Goal: Information Seeking & Learning: Understand process/instructions

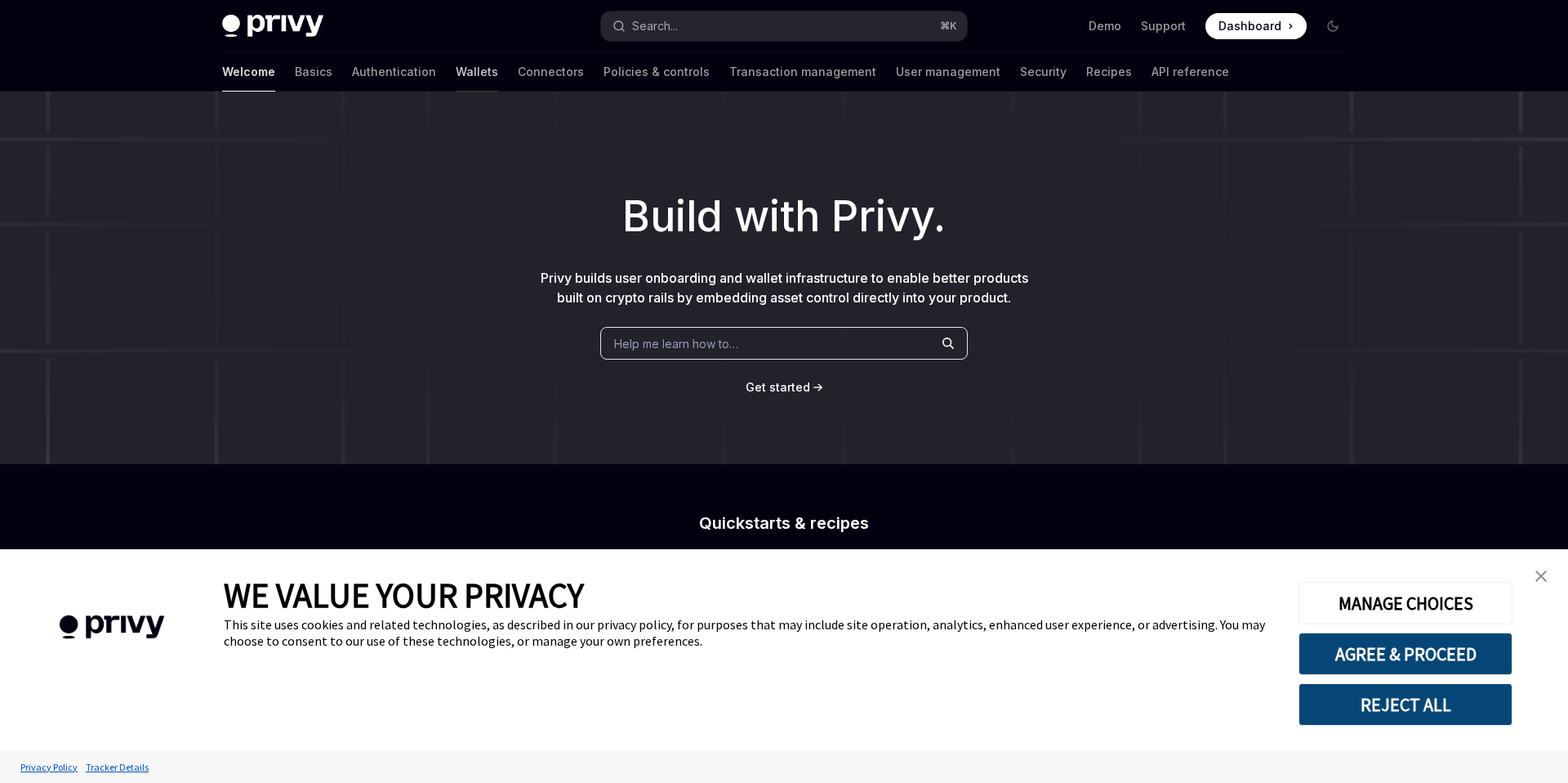
click at [456, 70] on link "Wallets" at bounding box center [476, 71] width 42 height 39
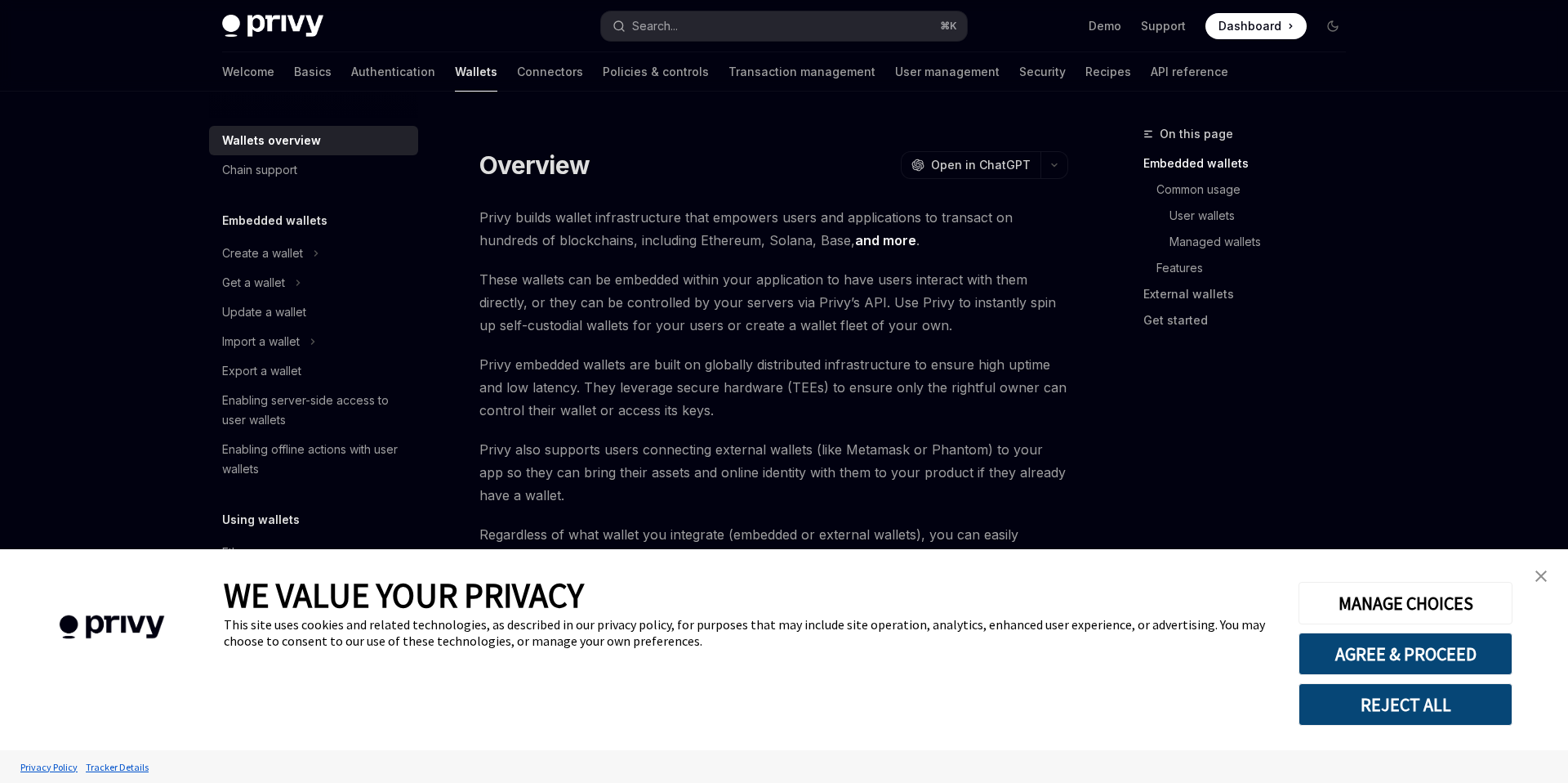
drag, startPoint x: 1548, startPoint y: 575, endPoint x: 972, endPoint y: 379, distance: 608.4
click at [1547, 575] on link "close banner" at bounding box center [1541, 575] width 32 height 32
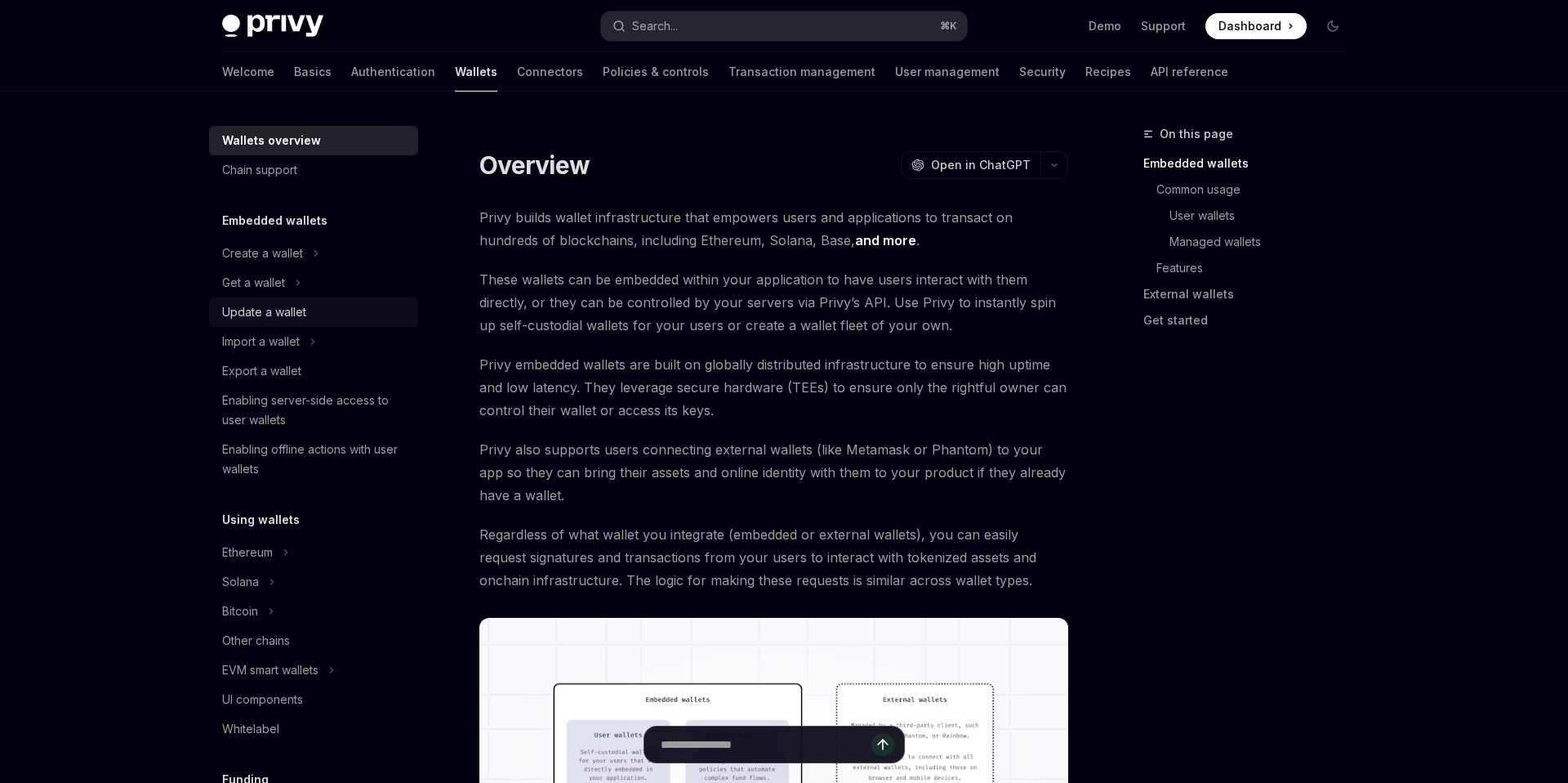
click at [279, 314] on div "Update a wallet" at bounding box center [264, 312] width 84 height 20
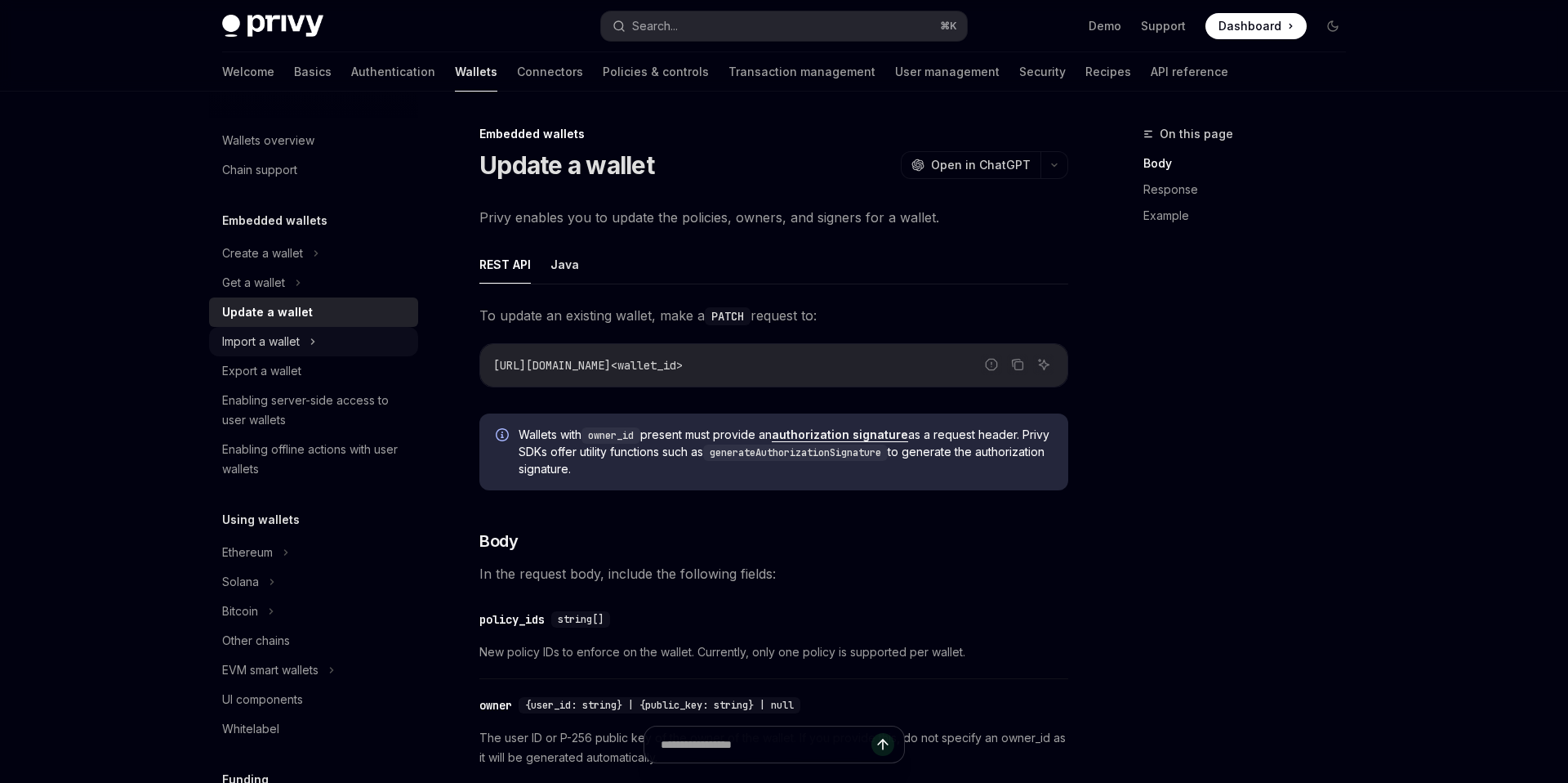
click at [274, 327] on button "Import a wallet" at bounding box center [313, 341] width 209 height 29
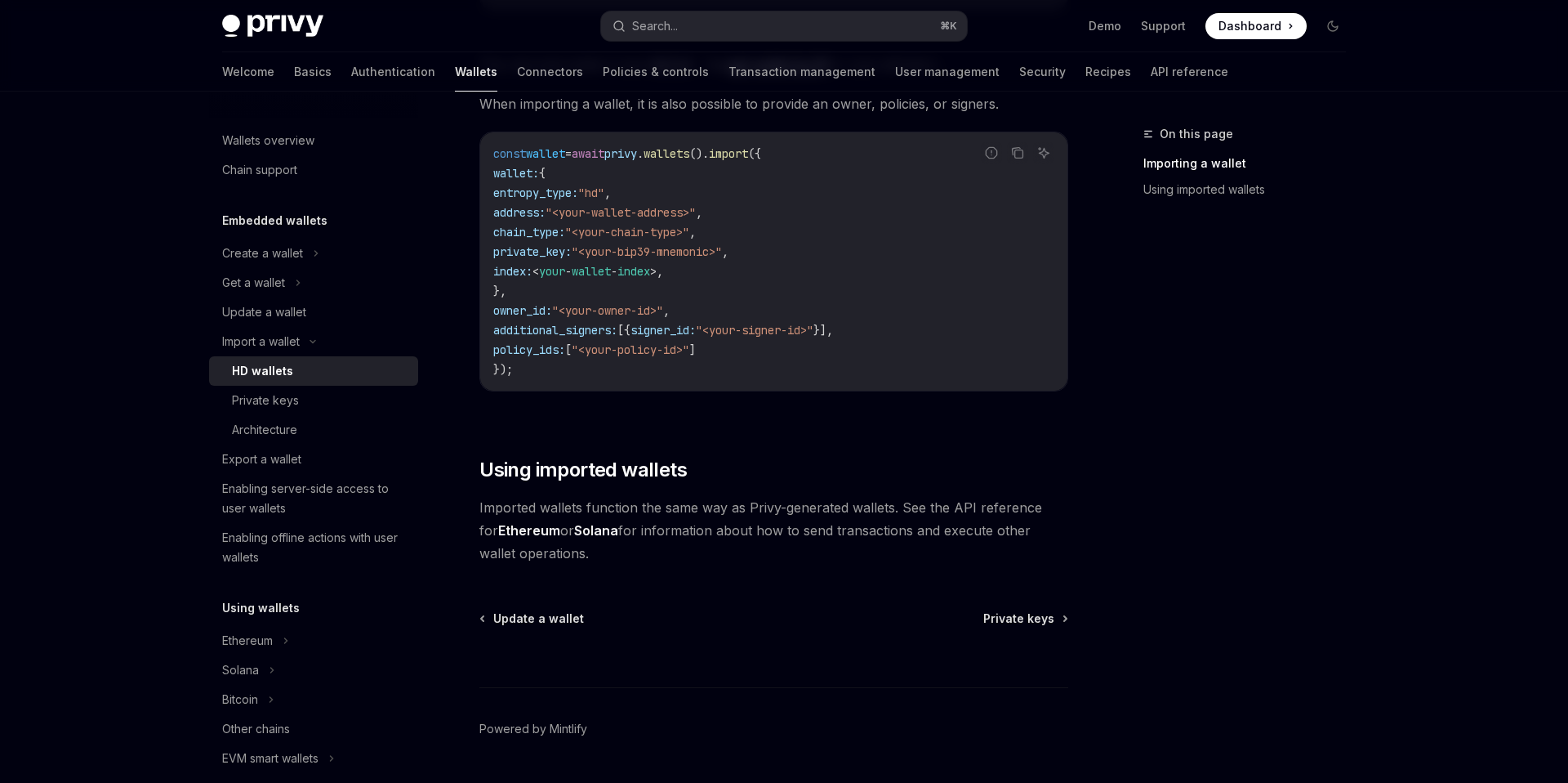
scroll to position [1153, 0]
click at [291, 403] on div "Private keys" at bounding box center [265, 400] width 67 height 20
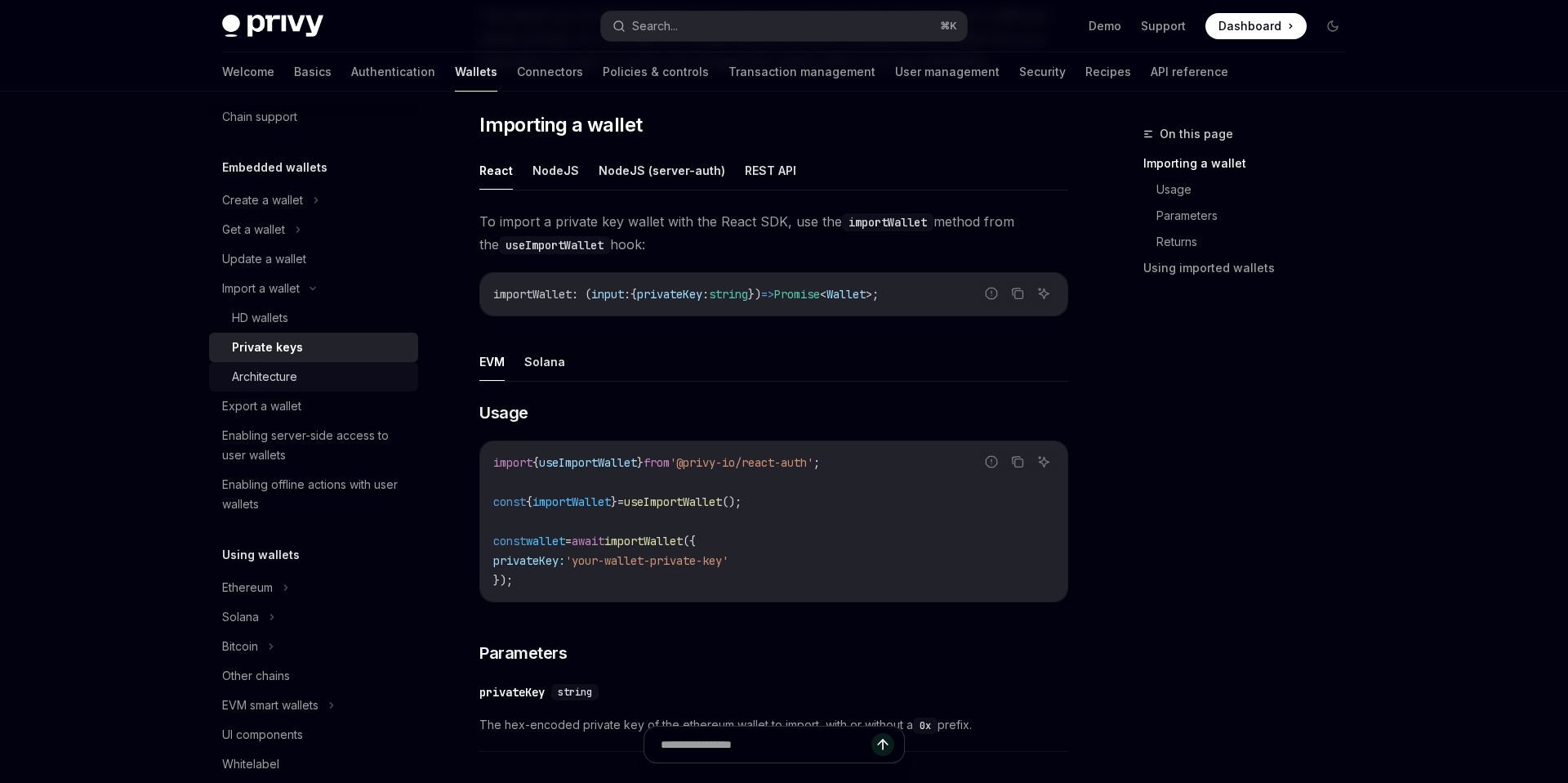
scroll to position [51, 0]
click at [323, 437] on div "Enabling server-side access to user wallets" at bounding box center [315, 447] width 186 height 39
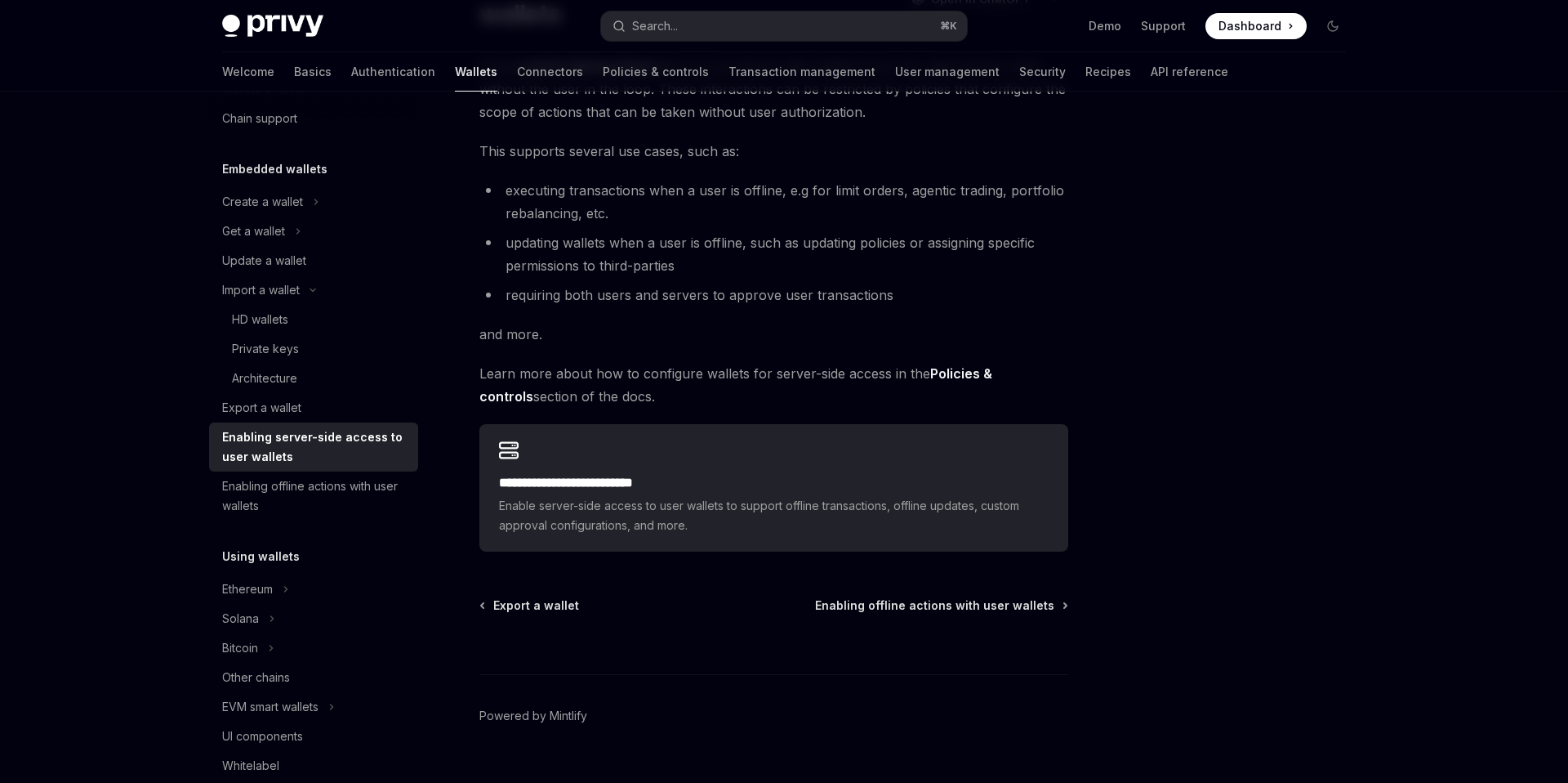
scroll to position [213, 0]
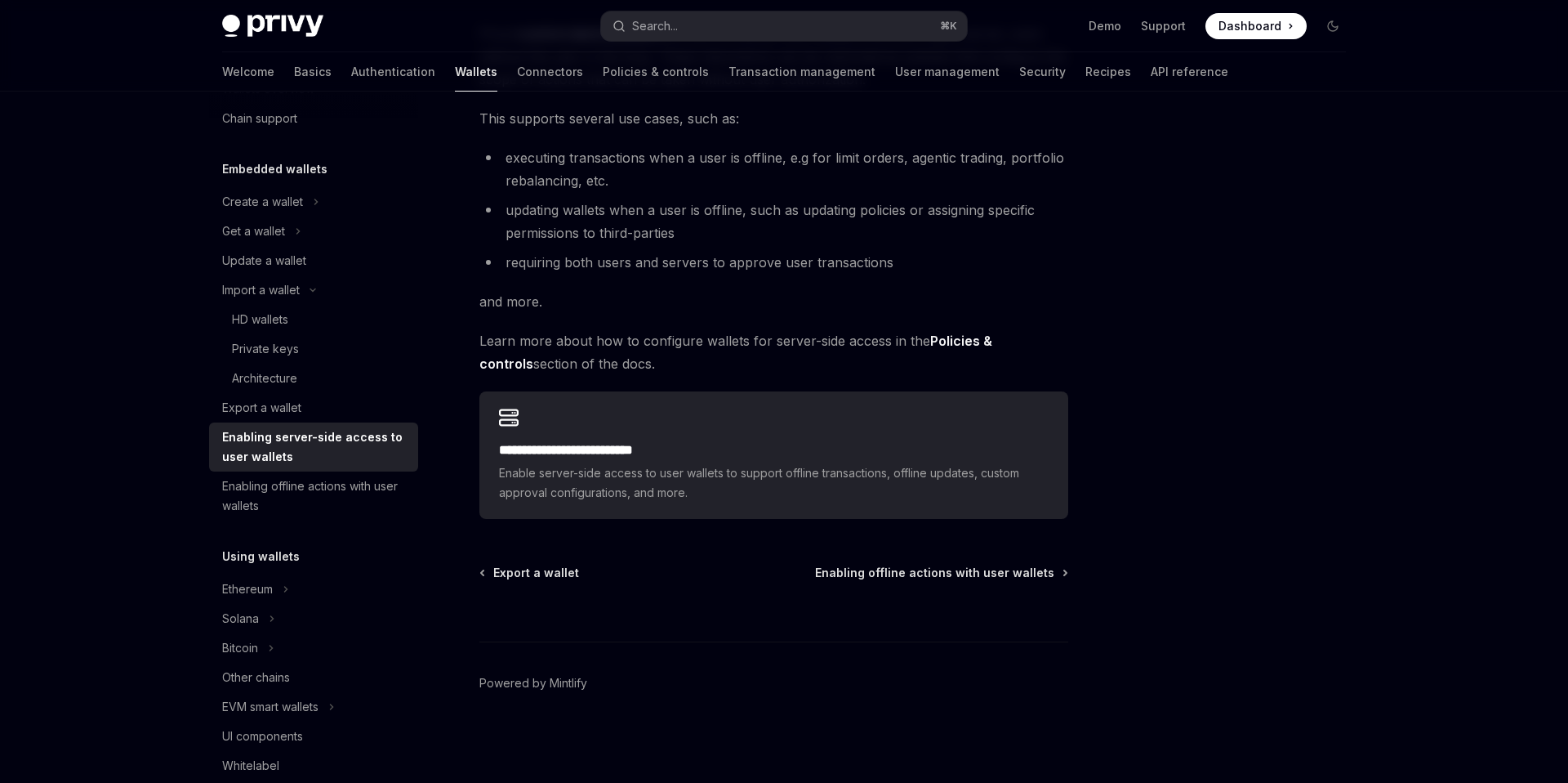
click at [274, 469] on link "Enabling server-side access to user wallets" at bounding box center [313, 447] width 209 height 49
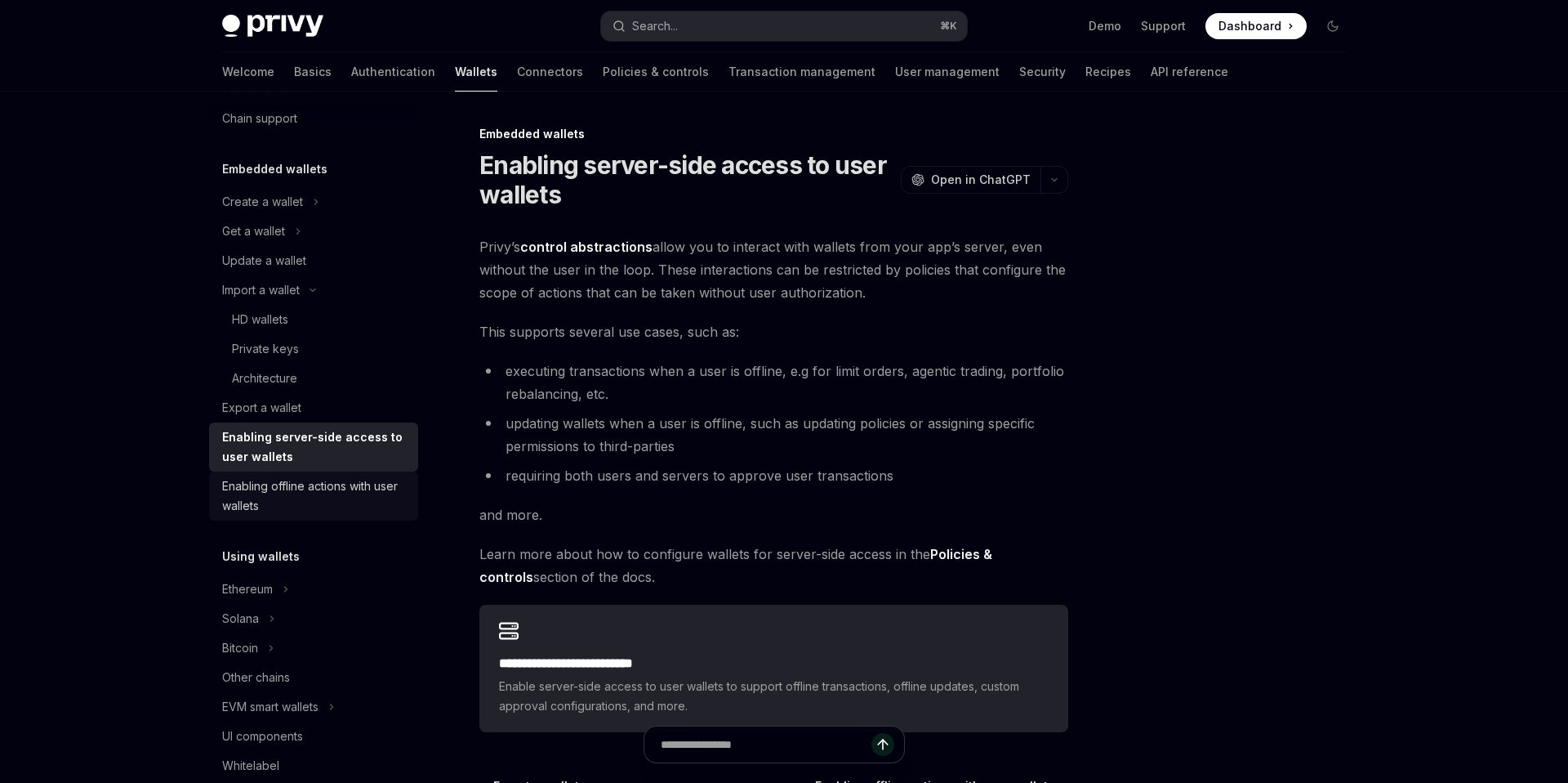
click at [278, 481] on div "Enabling offline actions with user wallets" at bounding box center [315, 495] width 186 height 39
type textarea "*"
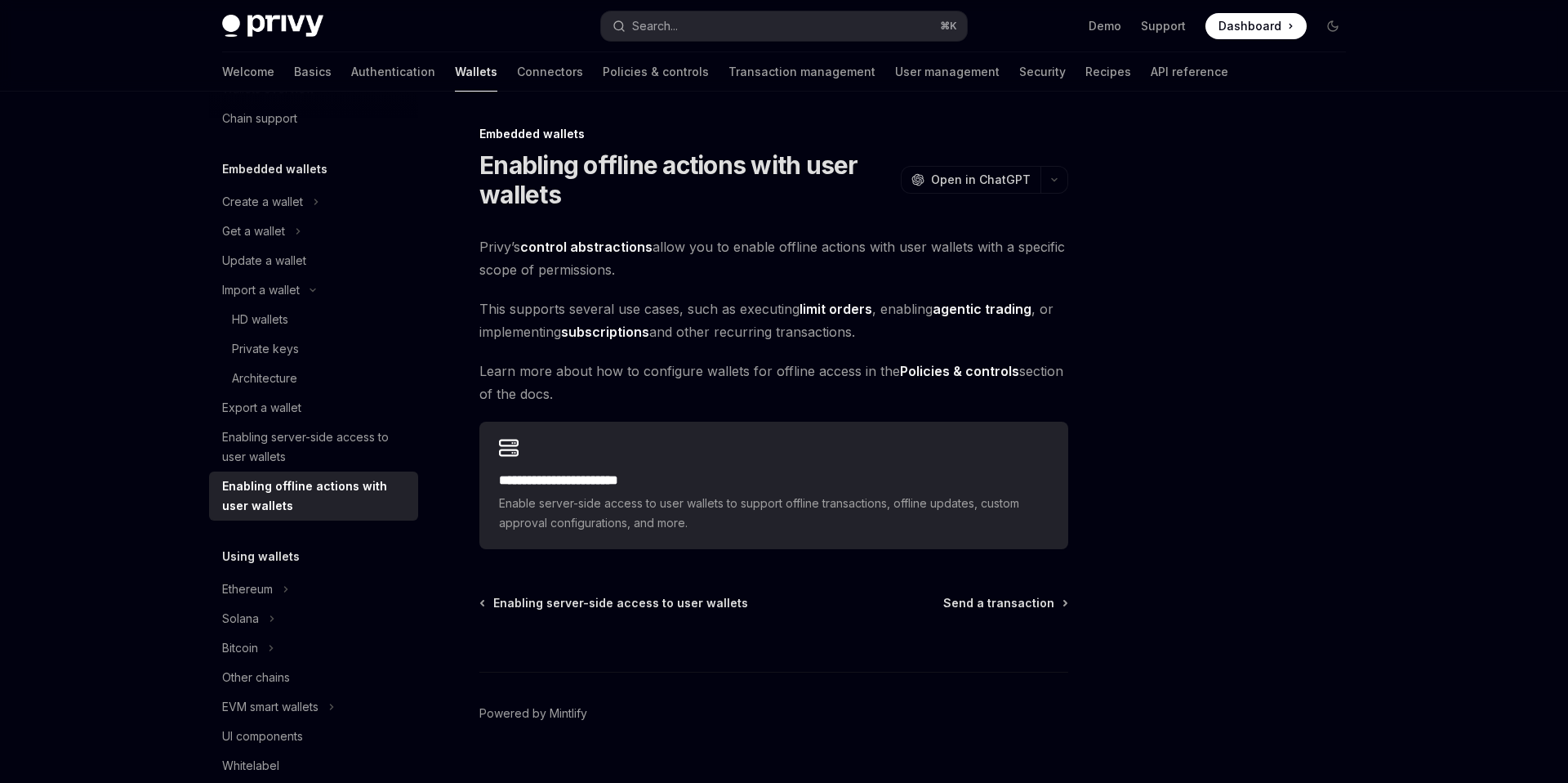
click at [1244, 27] on span "Dashboard" at bounding box center [1250, 27] width 63 height 17
drag, startPoint x: 1070, startPoint y: 231, endPoint x: 1189, endPoint y: 78, distance: 193.8
click at [1104, 187] on div "**********" at bounding box center [784, 452] width 1150 height 722
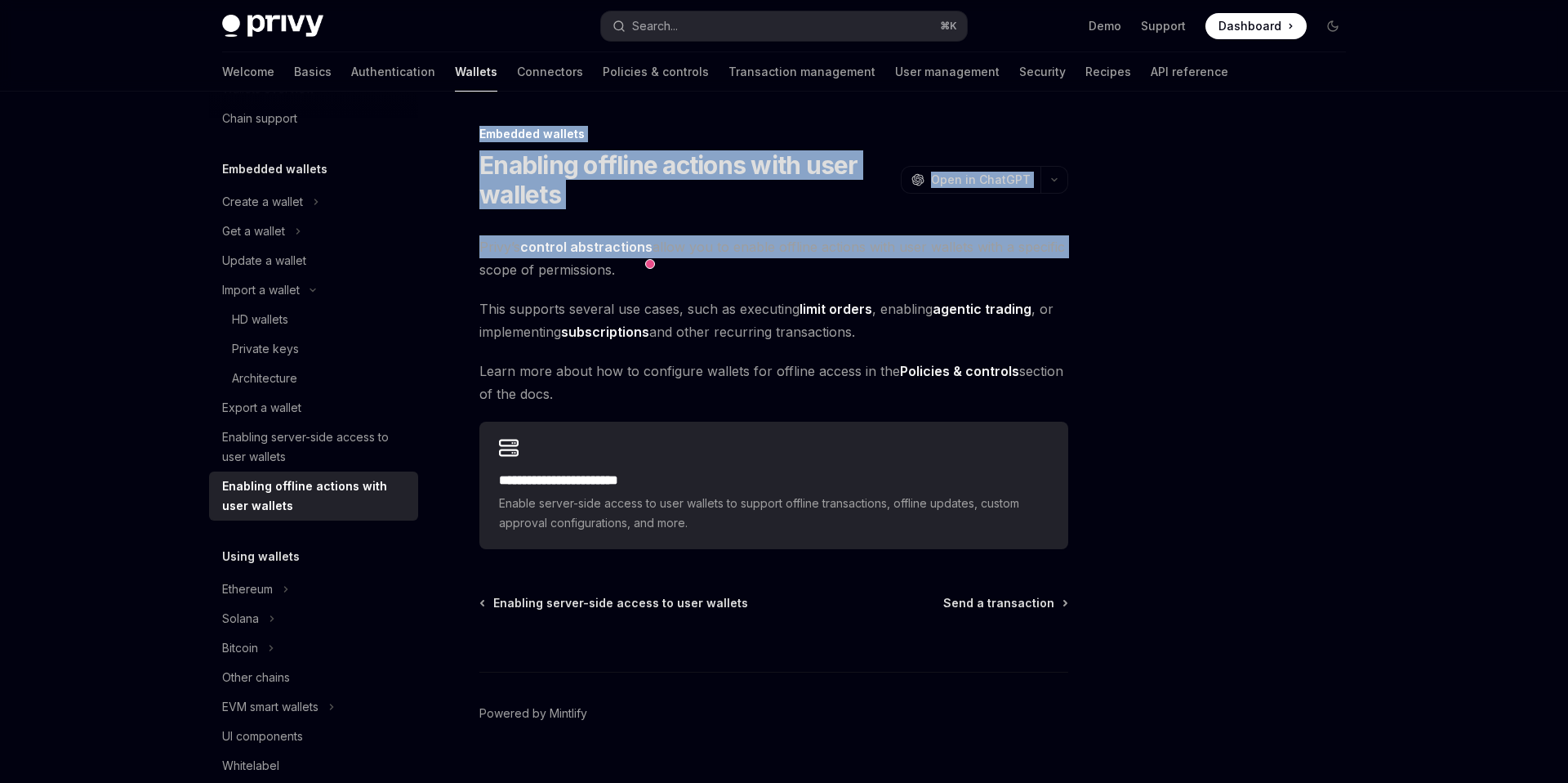
click at [1242, 229] on div at bounding box center [1235, 453] width 248 height 659
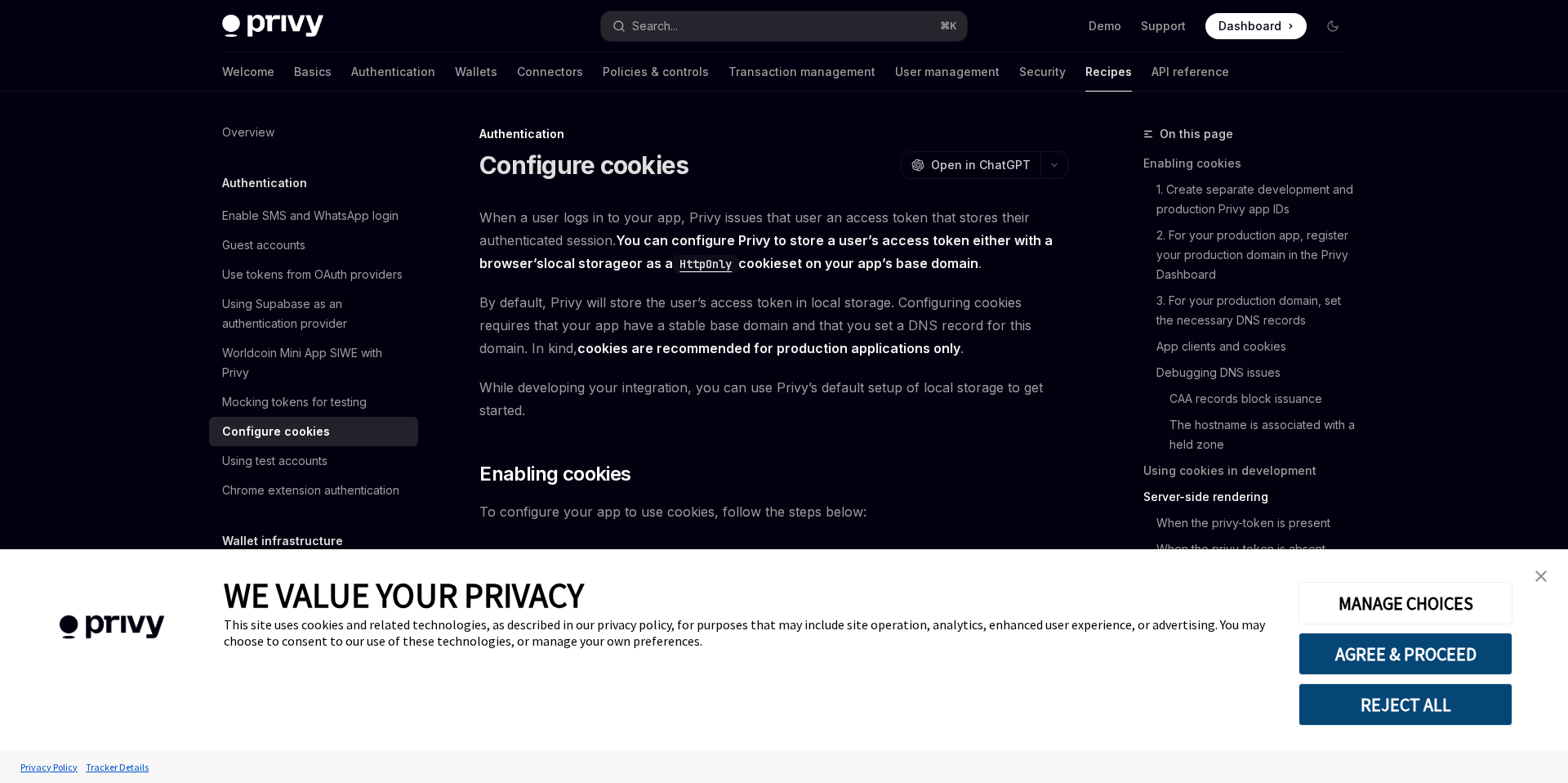
scroll to position [5674, 0]
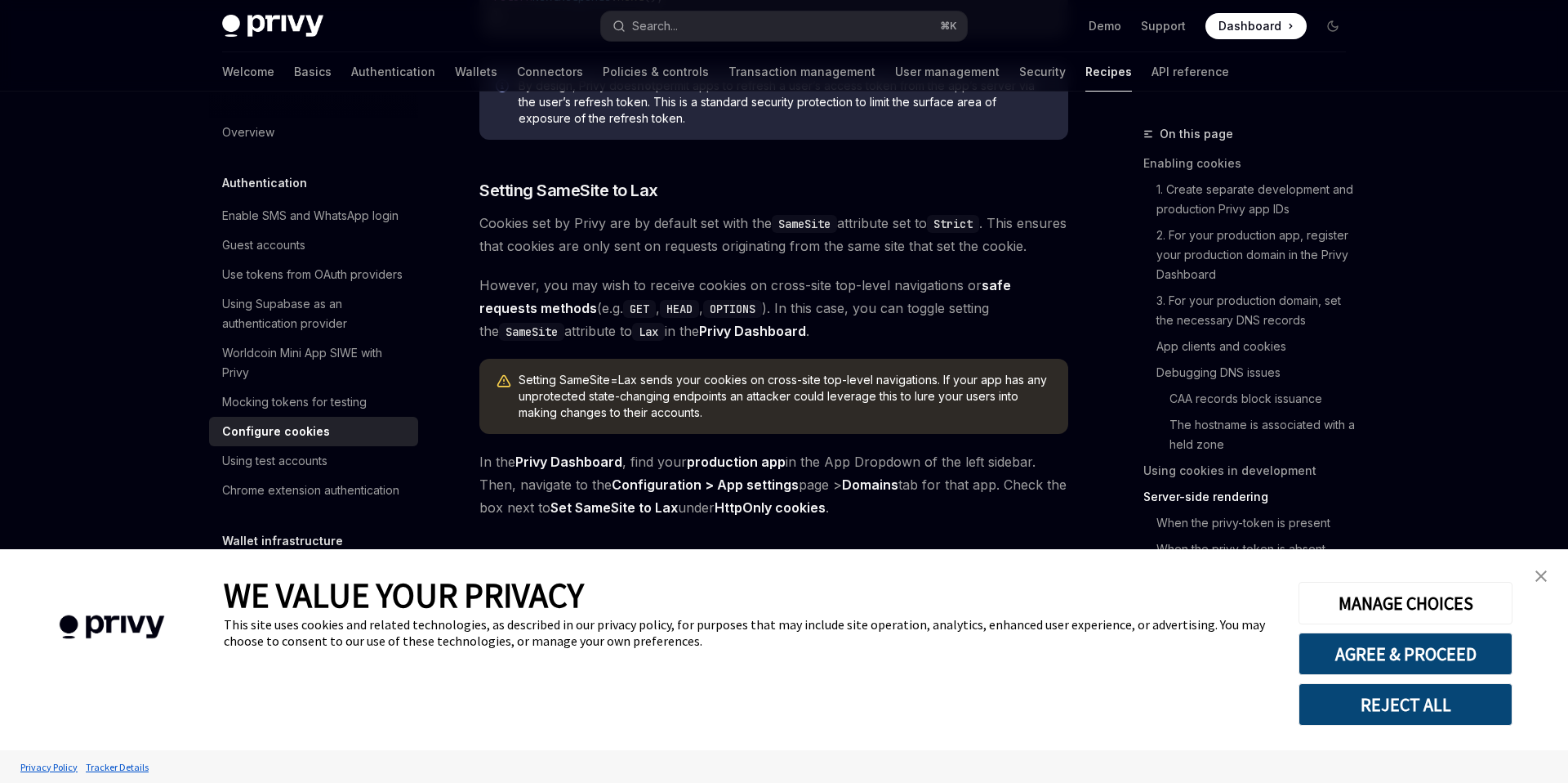
drag, startPoint x: 1549, startPoint y: 575, endPoint x: 1438, endPoint y: 506, distance: 130.7
click at [1550, 576] on link "close banner" at bounding box center [1541, 575] width 32 height 32
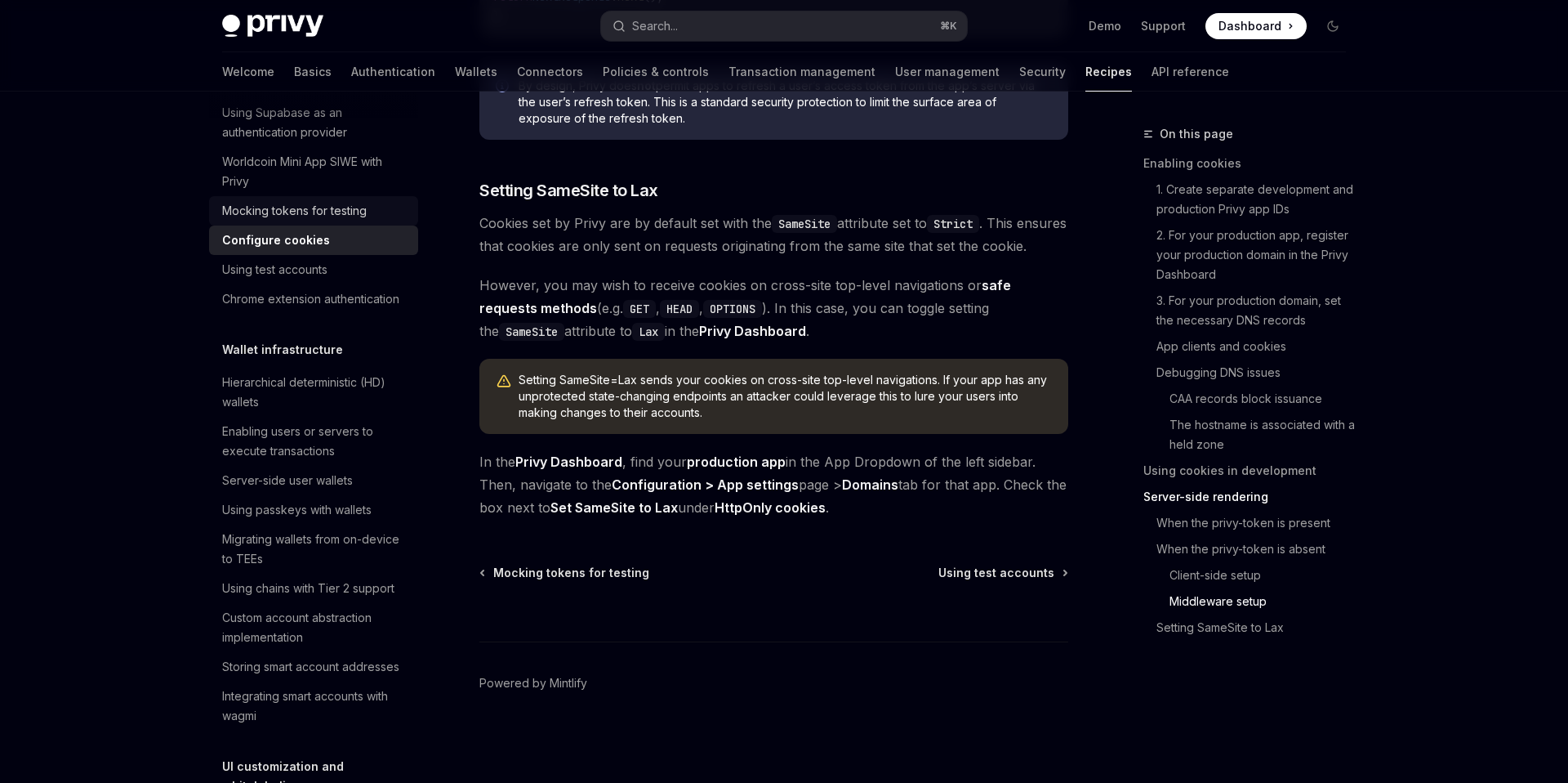
scroll to position [419, 0]
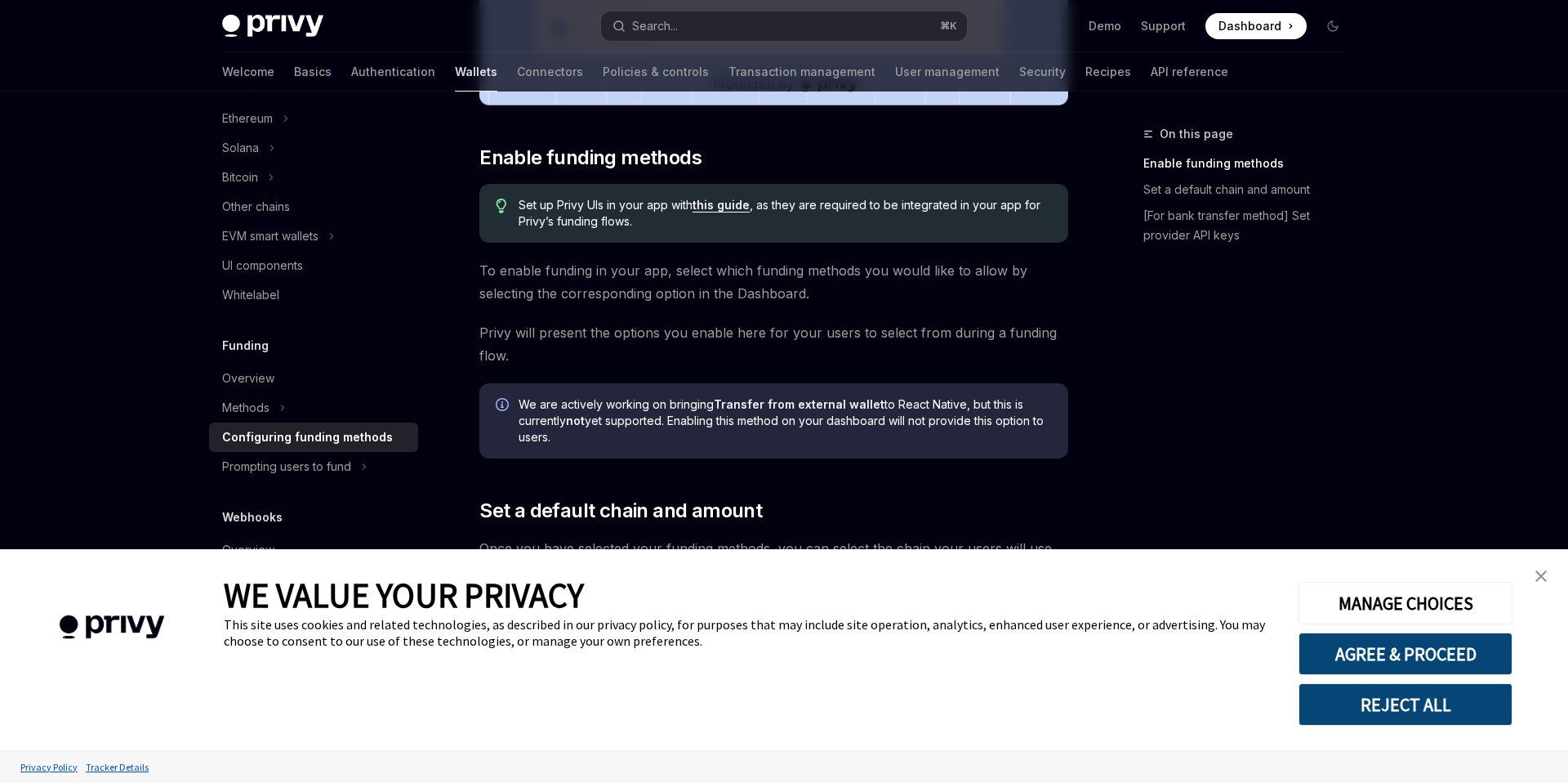
scroll to position [882, 0]
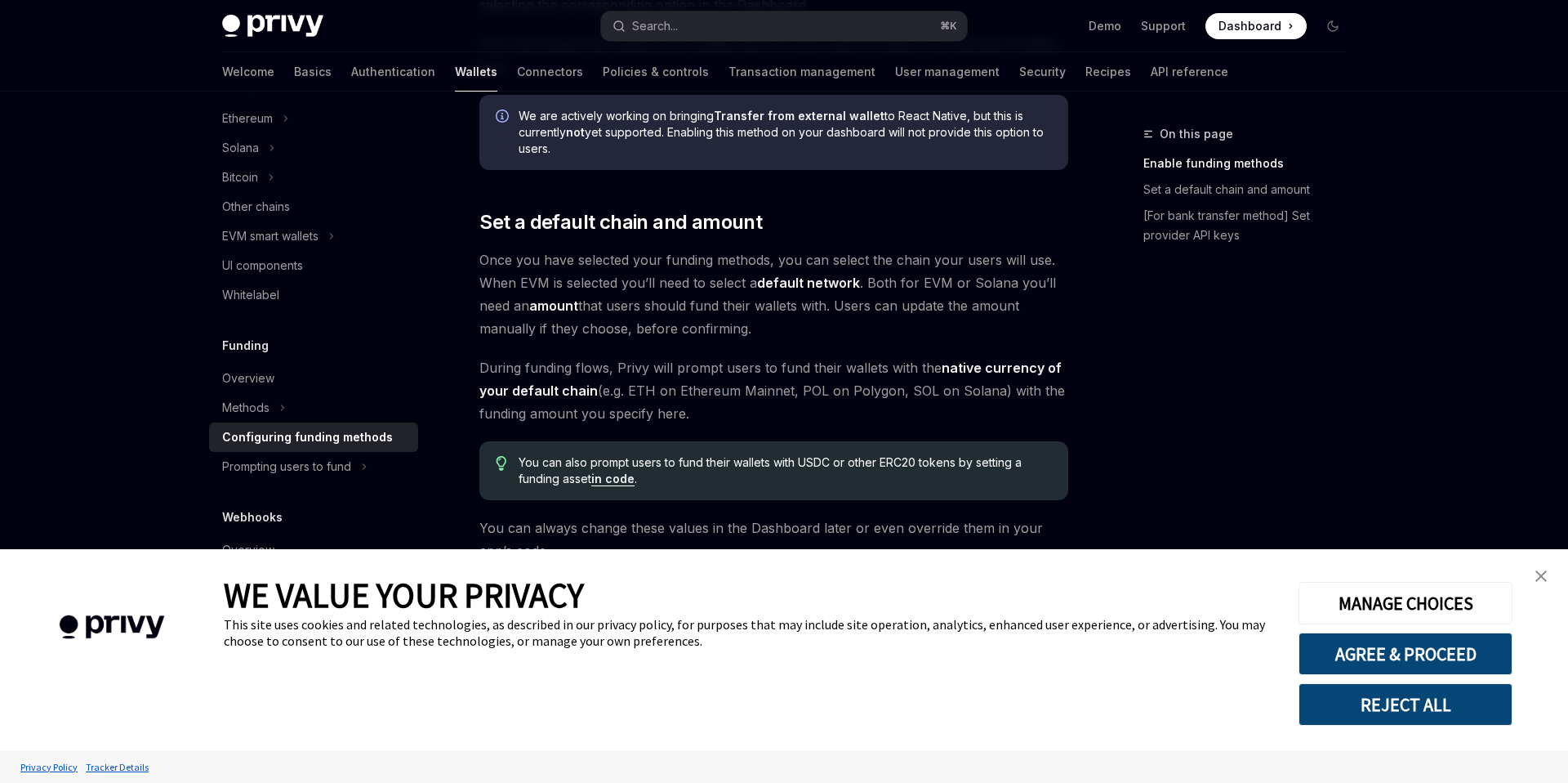
click at [1539, 576] on img "close banner" at bounding box center [1541, 576] width 12 height 12
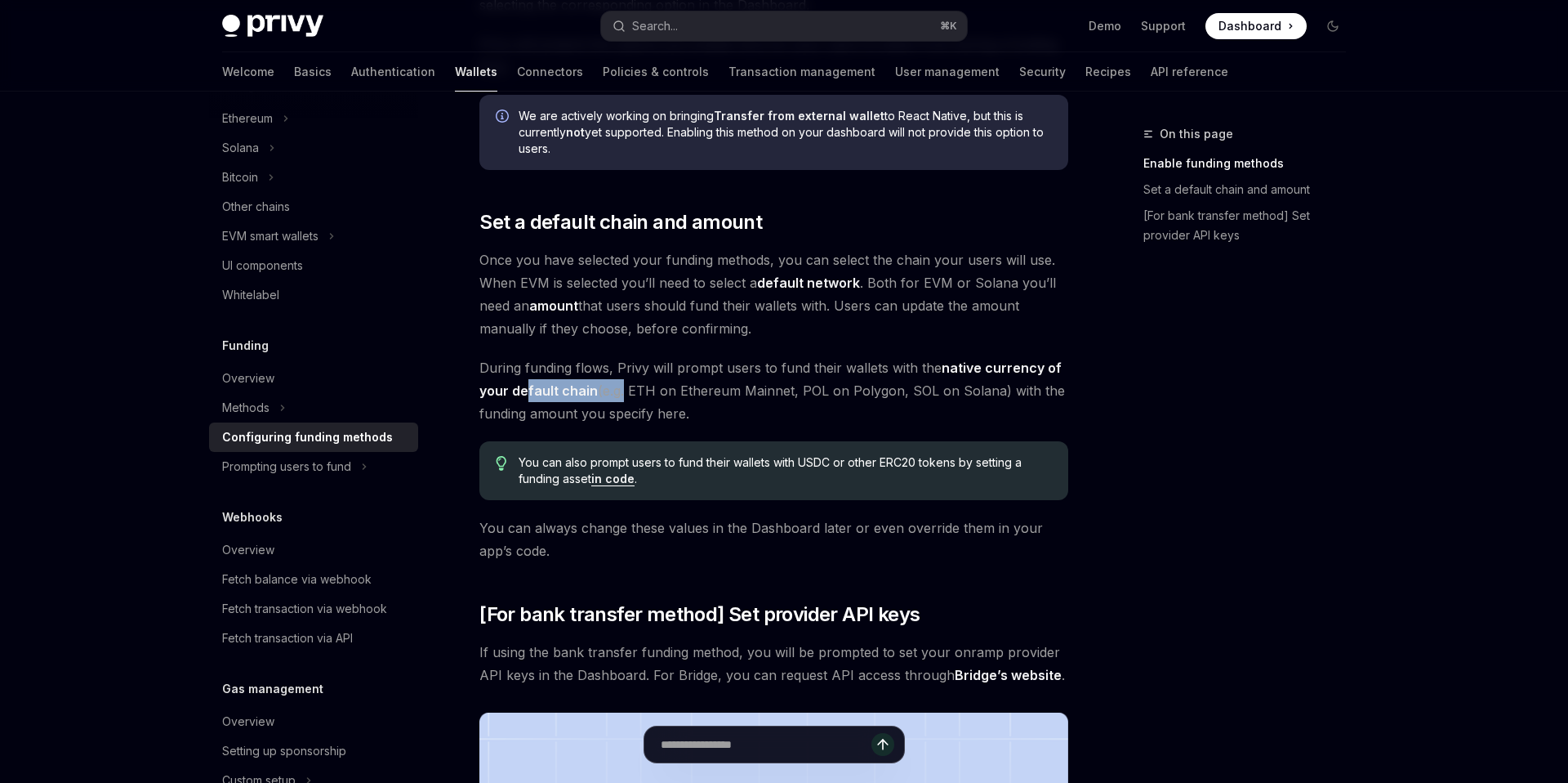
drag, startPoint x: 528, startPoint y: 397, endPoint x: 635, endPoint y: 391, distance: 107.2
click at [633, 389] on span "During funding flows, Privy will prompt users to fund their wallets with the na…" at bounding box center [774, 390] width 589 height 69
drag, startPoint x: 847, startPoint y: 413, endPoint x: 793, endPoint y: 416, distance: 54.1
click at [847, 413] on span "During funding flows, Privy will prompt users to fund their wallets with the na…" at bounding box center [774, 390] width 589 height 69
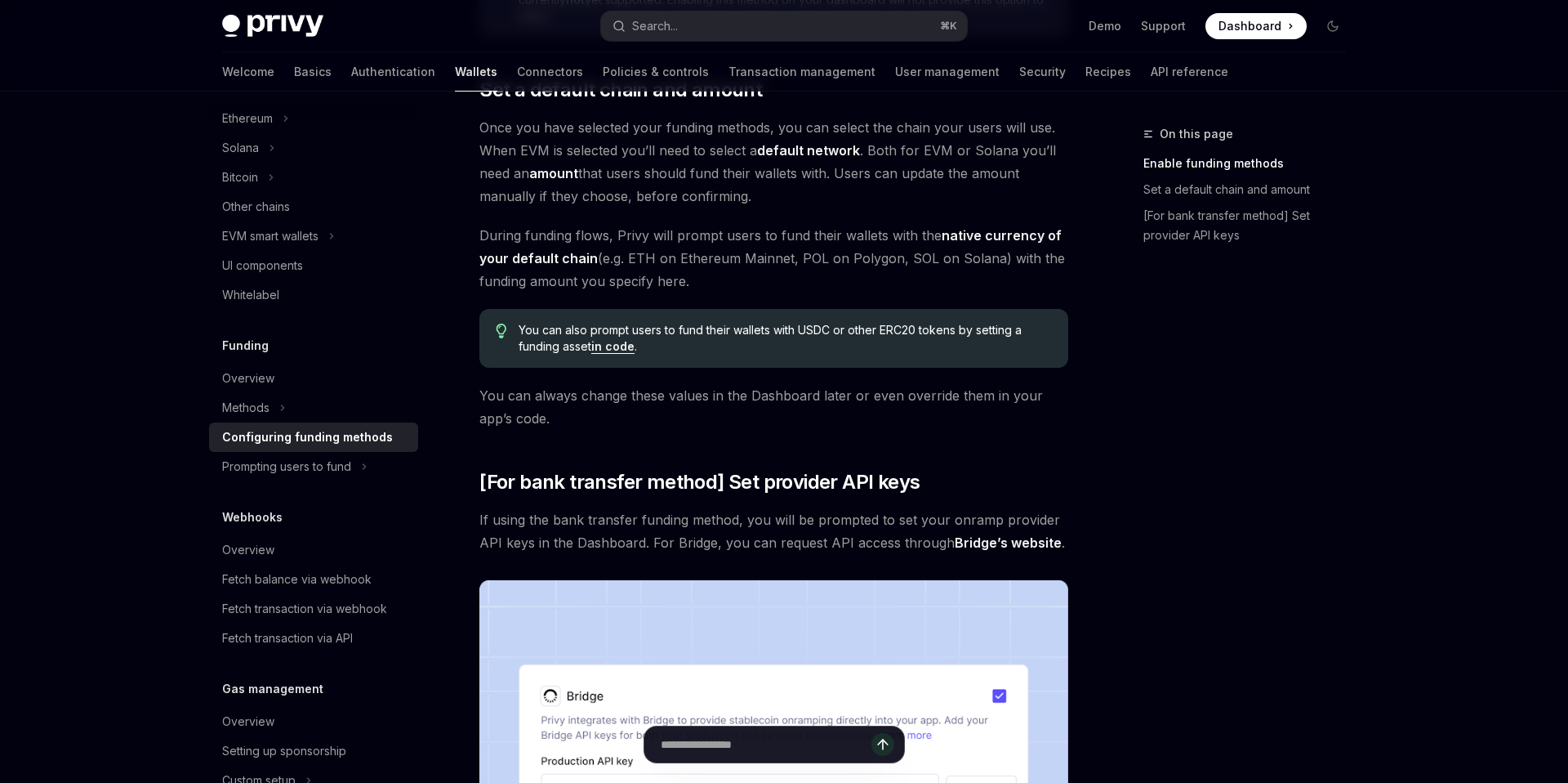
scroll to position [726, 0]
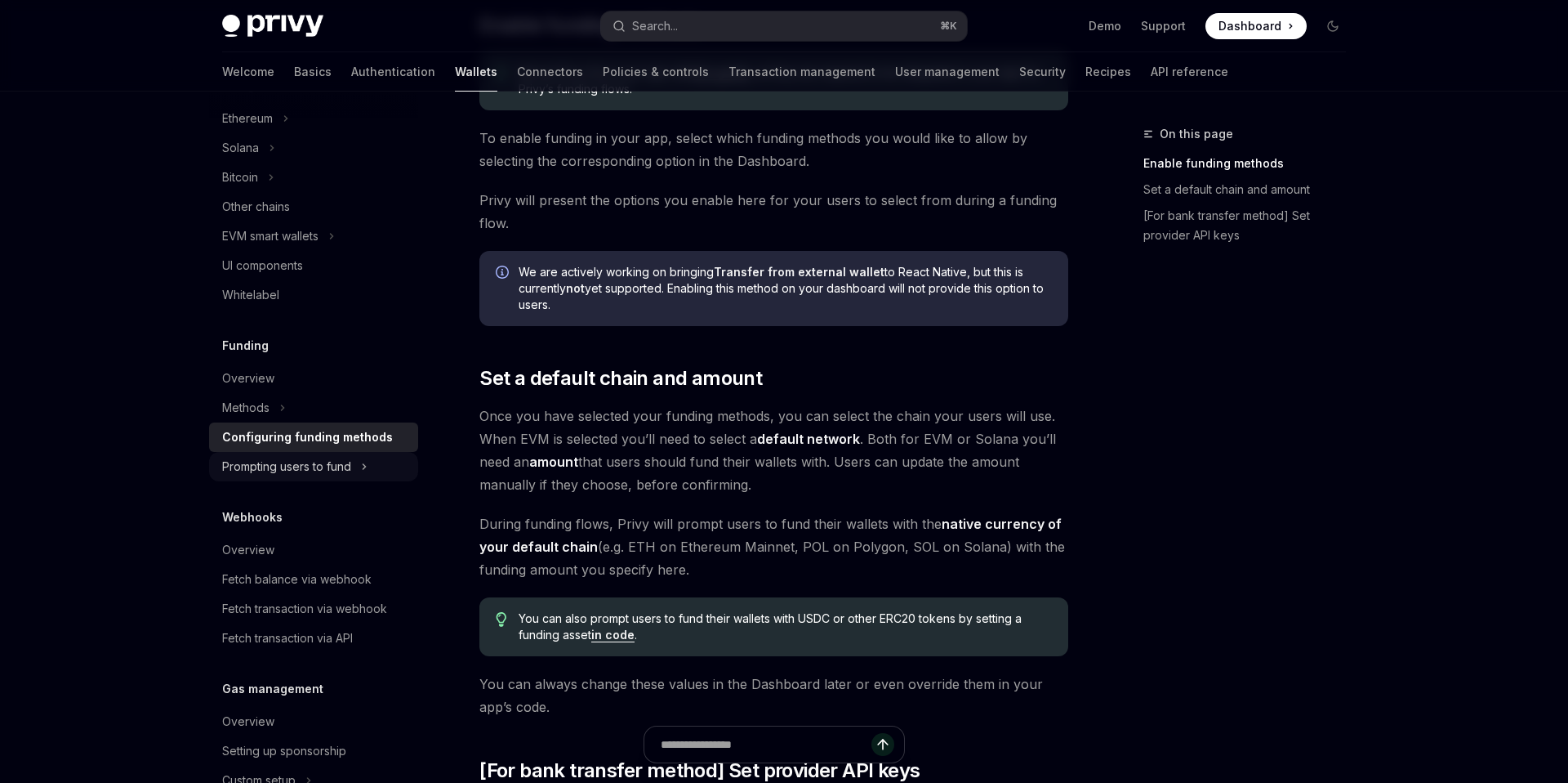
click at [346, 474] on div "Prompting users to fund" at bounding box center [287, 466] width 129 height 20
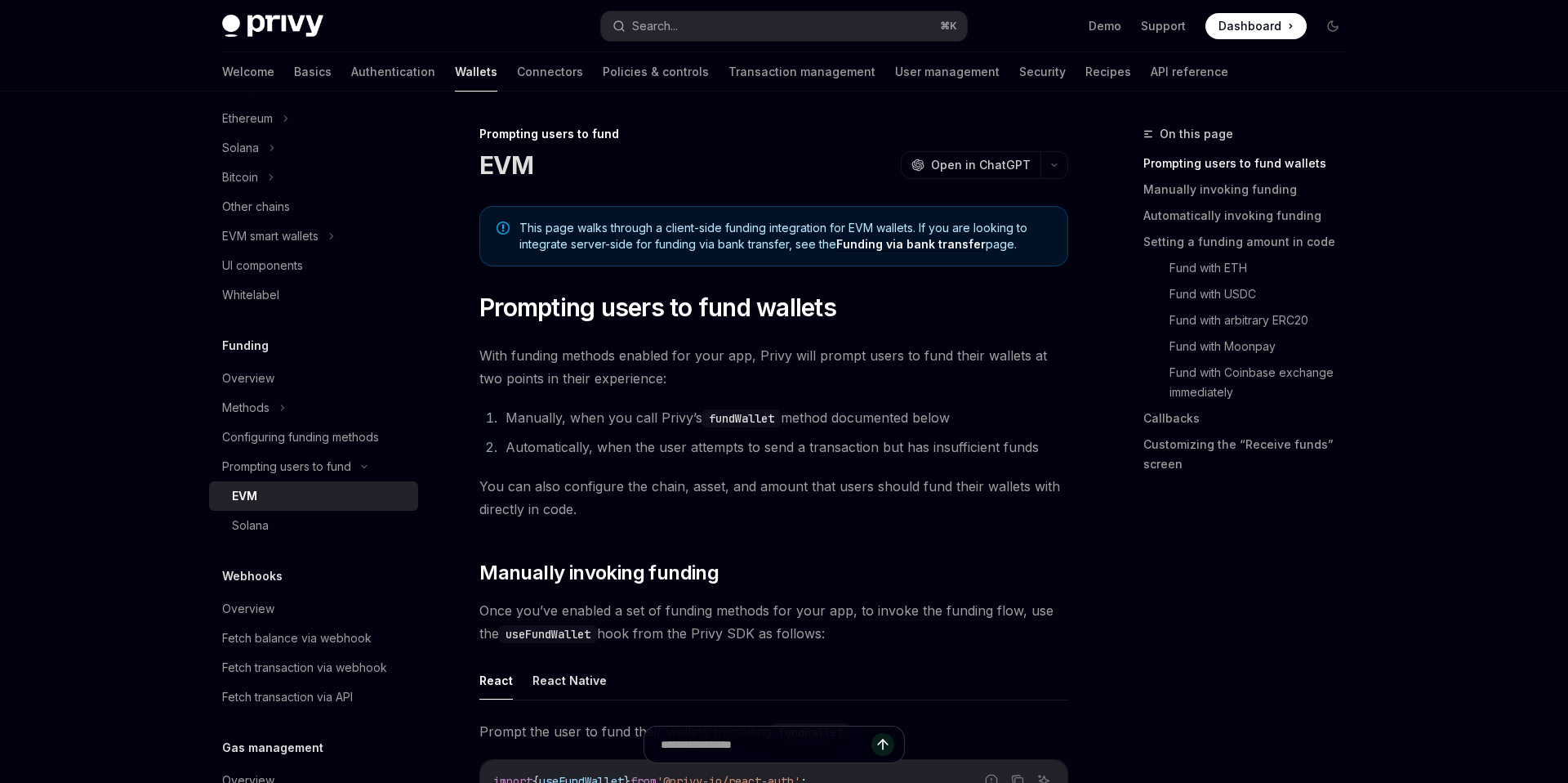
click at [330, 495] on div "EVM" at bounding box center [320, 496] width 176 height 20
type textarea "*"
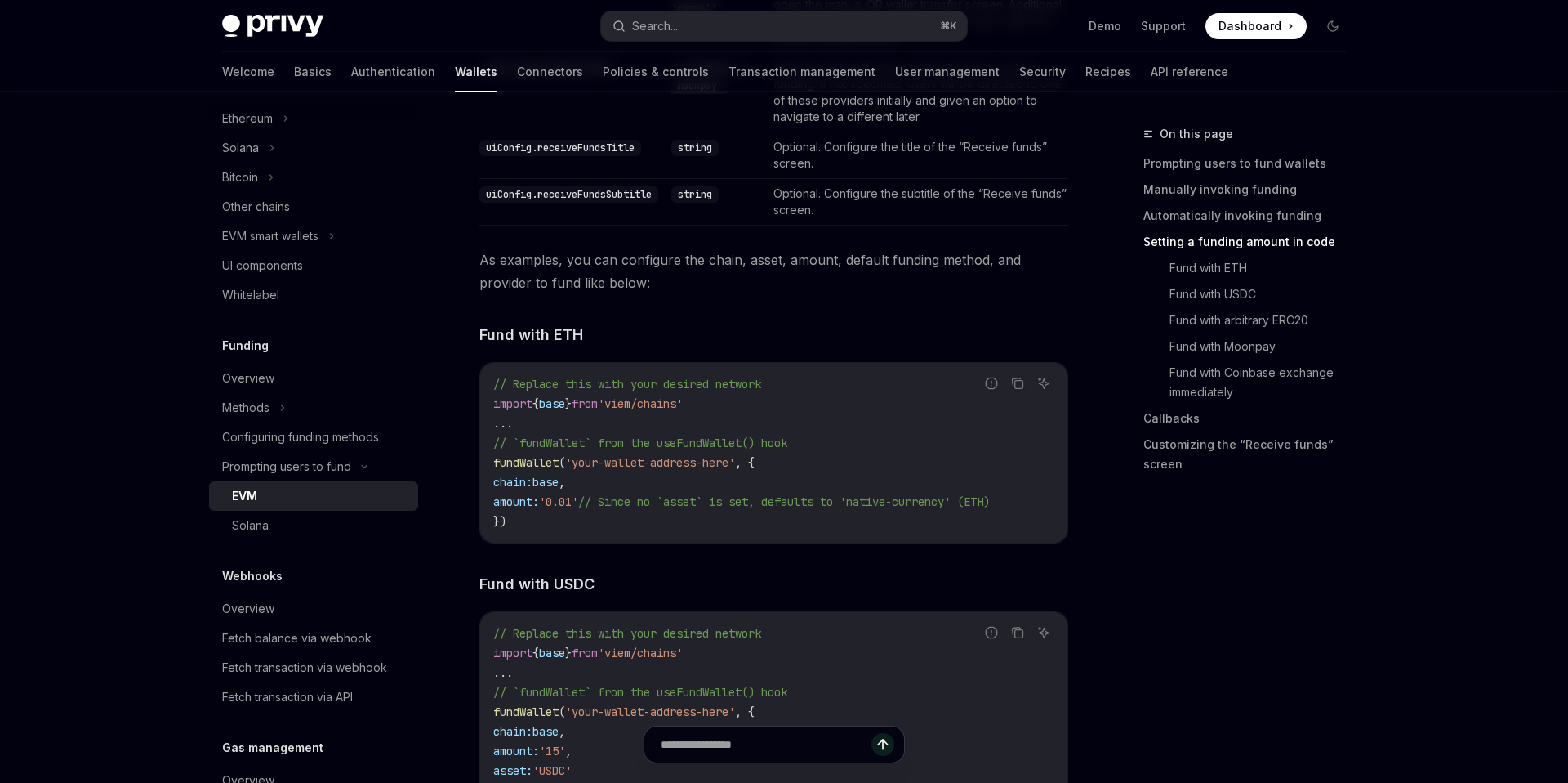
scroll to position [2013, 0]
